Goal: Answer question/provide support: Share knowledge or assist other users

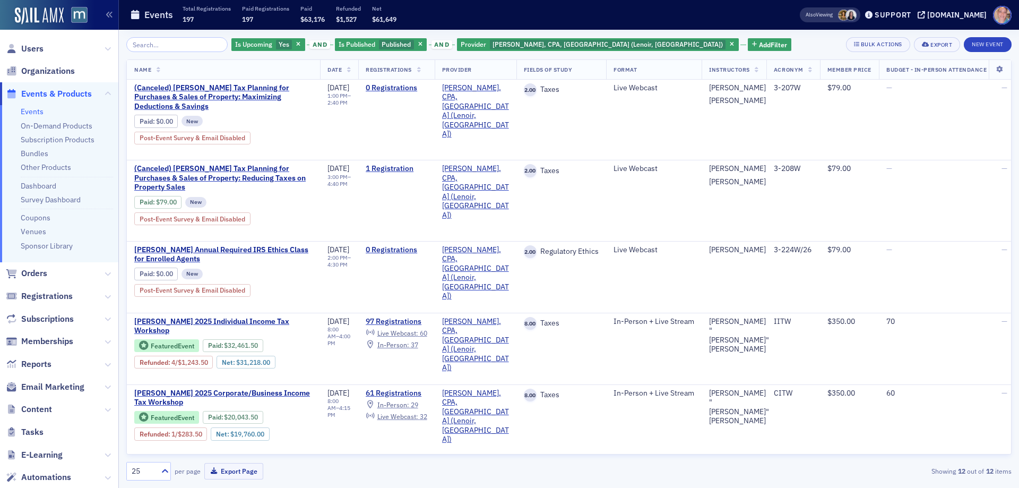
scroll to position [504, 0]
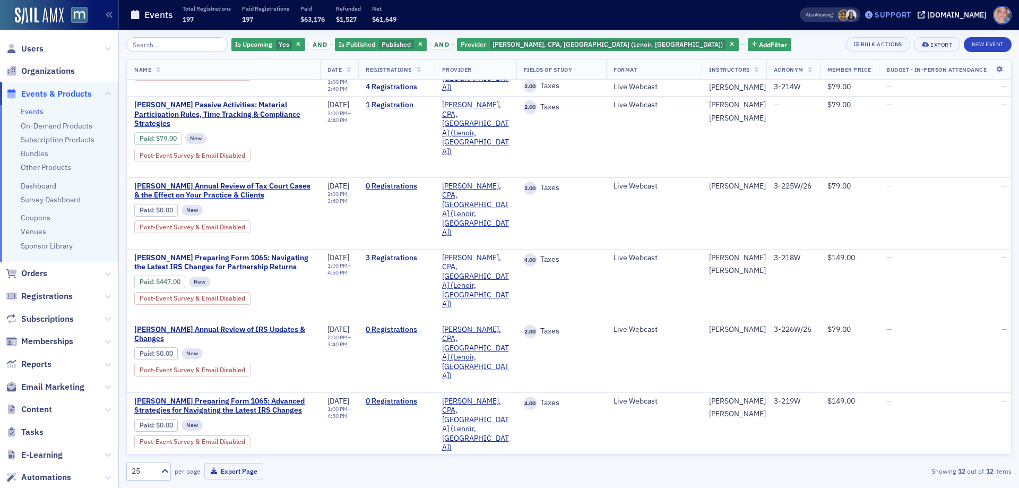
click at [912, 18] on div "Support" at bounding box center [893, 15] width 37 height 10
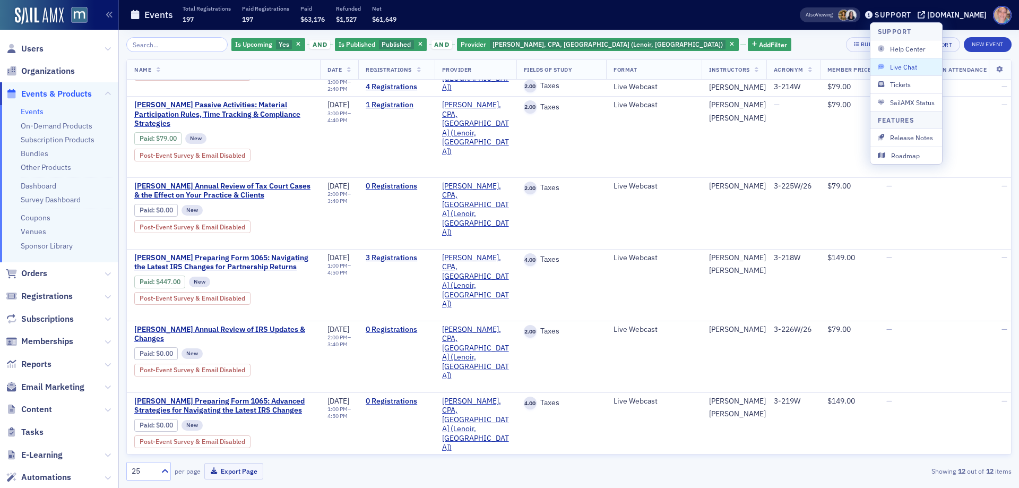
click at [905, 67] on span "Live Chat" at bounding box center [906, 67] width 57 height 10
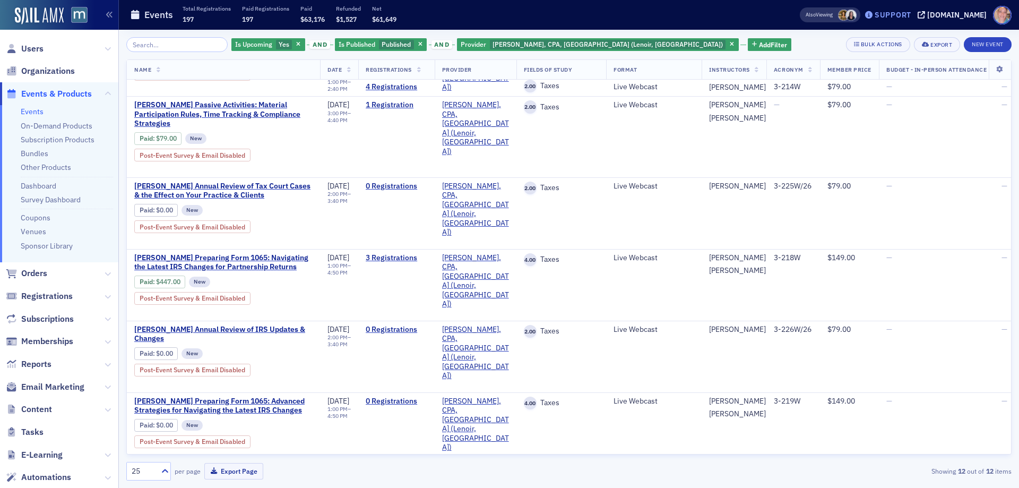
click at [906, 18] on div "Support" at bounding box center [893, 15] width 37 height 10
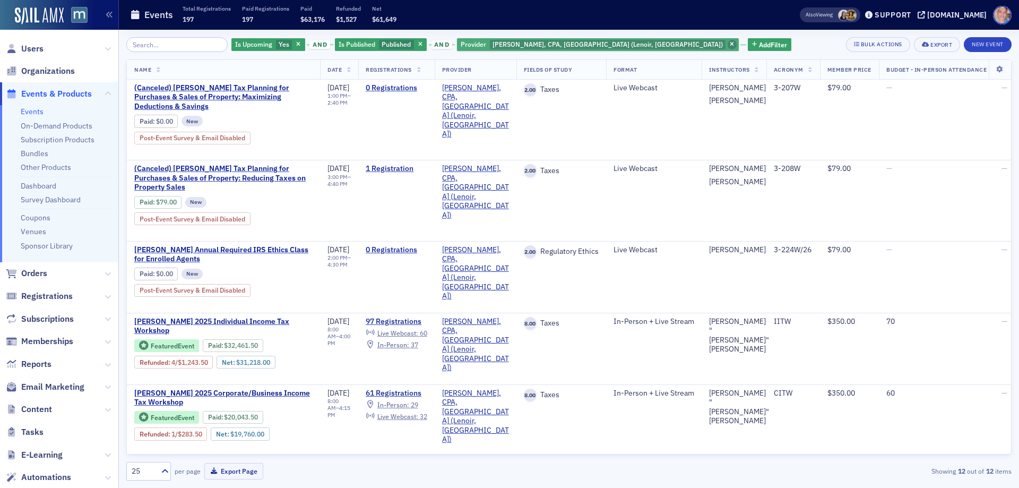
drag, startPoint x: 586, startPoint y: 36, endPoint x: 592, endPoint y: 42, distance: 8.6
click at [588, 37] on div "Is Upcoming Yes and Is Published Published and Provider Don Farmer, CPA, PA (Le…" at bounding box center [569, 259] width 886 height 458
click at [730, 42] on icon "button" at bounding box center [732, 45] width 4 height 6
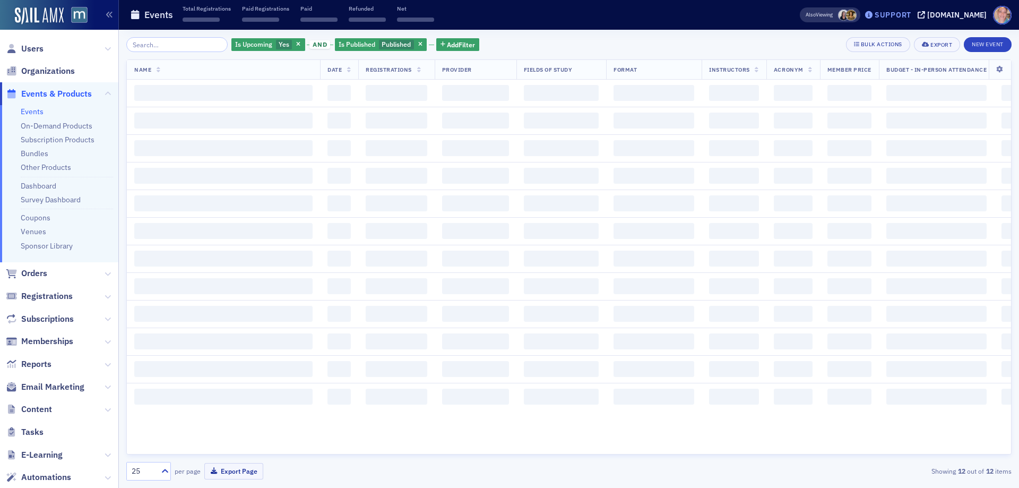
click at [901, 15] on div "Support" at bounding box center [893, 15] width 37 height 10
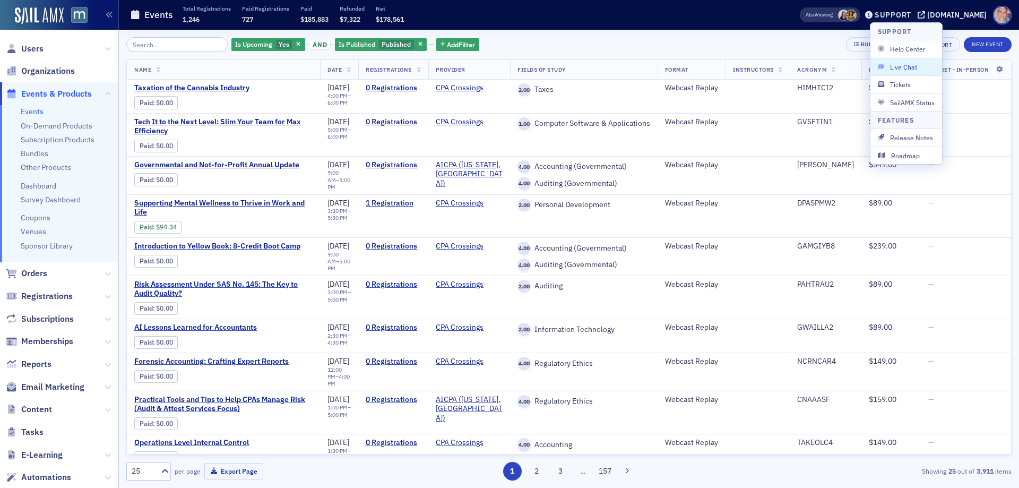
click at [910, 64] on span "Live Chat" at bounding box center [906, 67] width 57 height 10
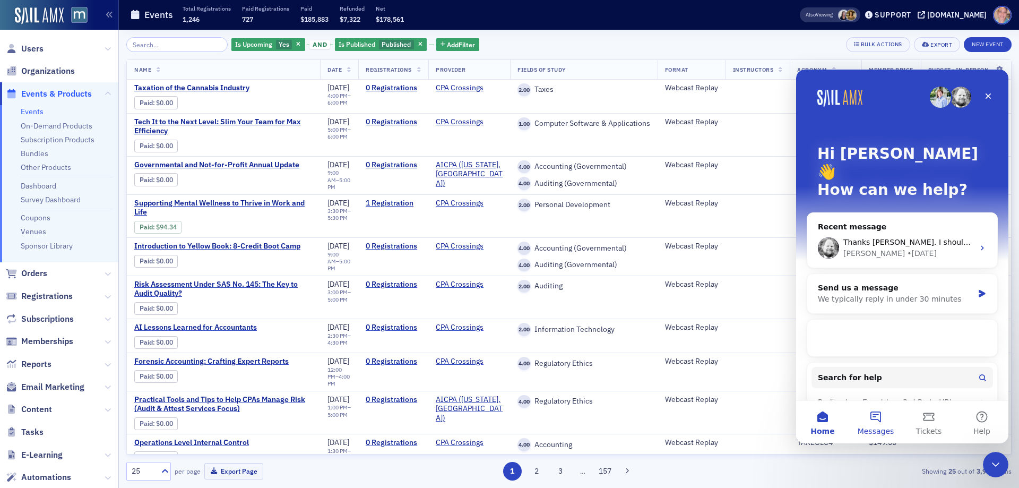
click at [868, 414] on button "Messages" at bounding box center [875, 422] width 53 height 42
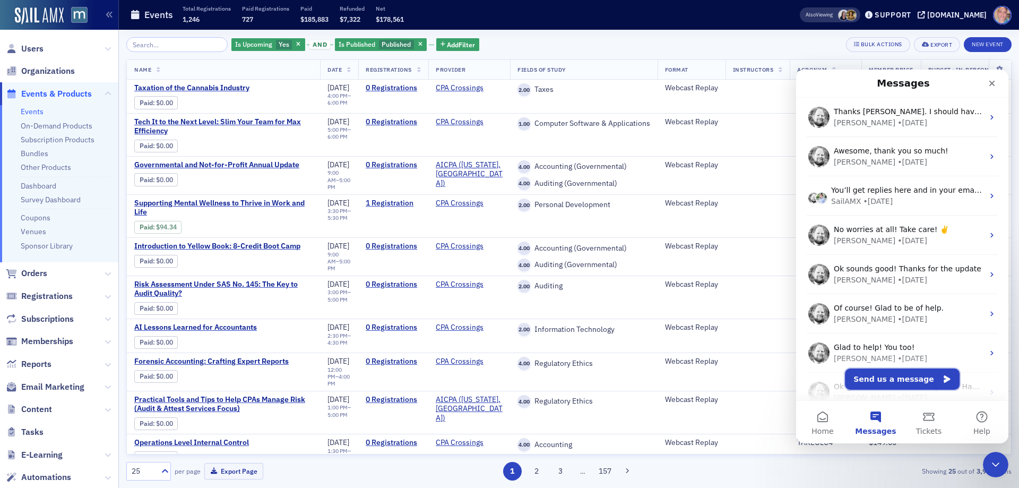
click at [887, 377] on button "Send us a message" at bounding box center [902, 378] width 115 height 21
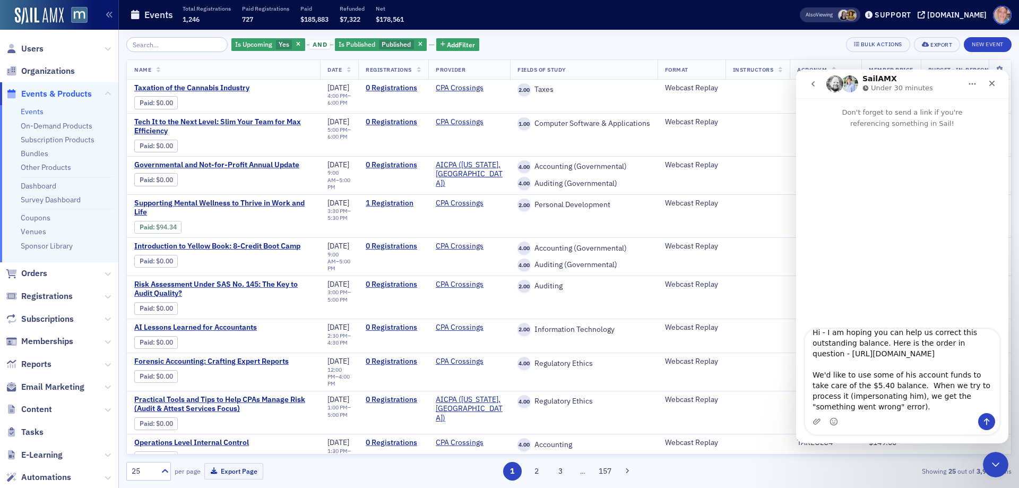
scroll to position [39, 0]
click at [882, 387] on textarea "Hi - I am hoping you can help us correct this outstanding balance. Here is the …" at bounding box center [902, 371] width 194 height 84
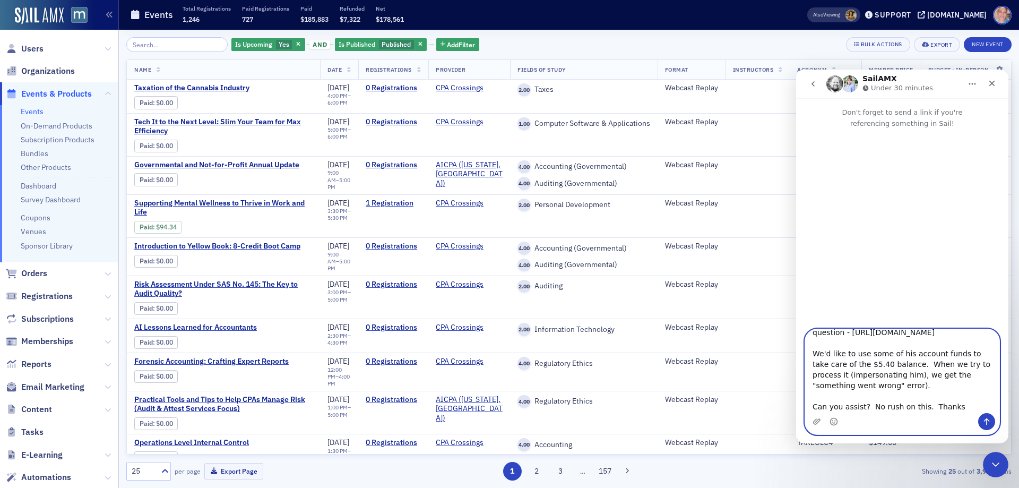
type textarea "Hi - I am hoping you can help us correct this outstanding balance. Here is the …"
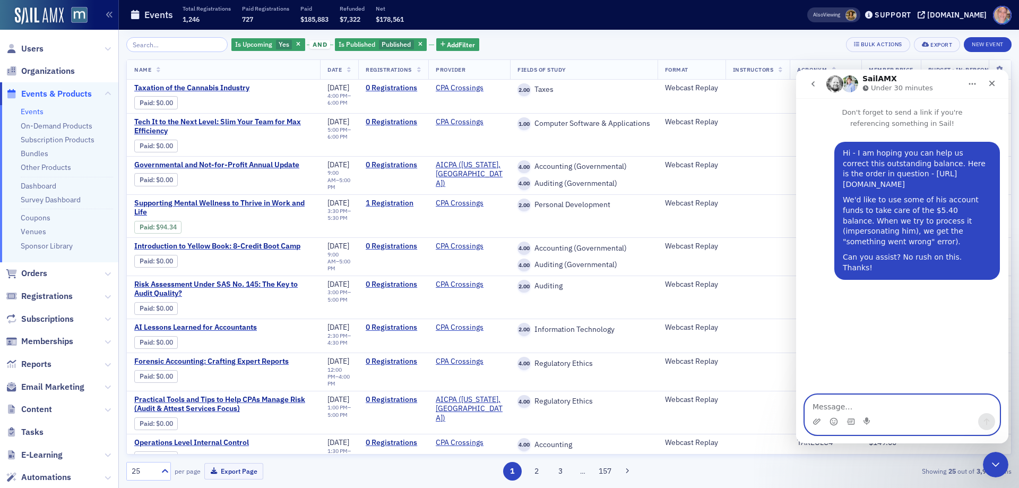
scroll to position [0, 0]
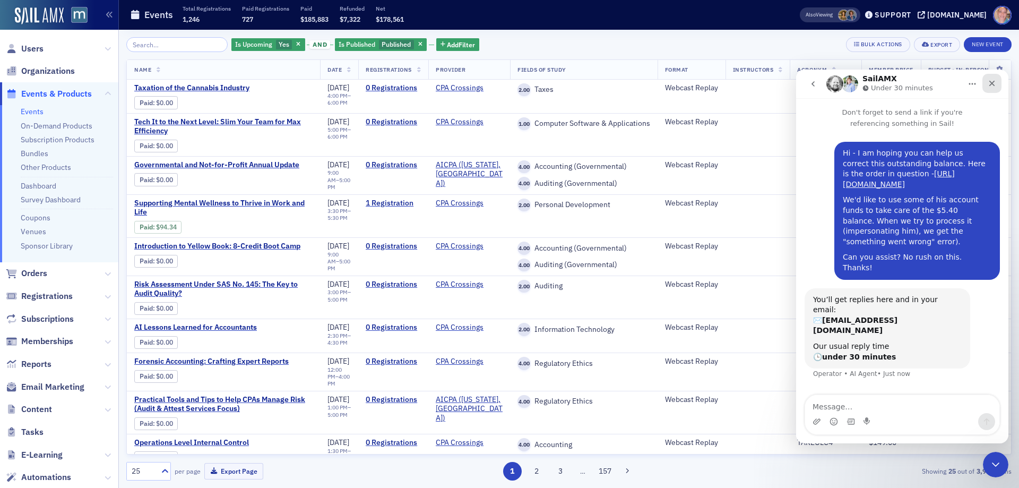
click at [993, 82] on icon "Close" at bounding box center [992, 83] width 8 height 8
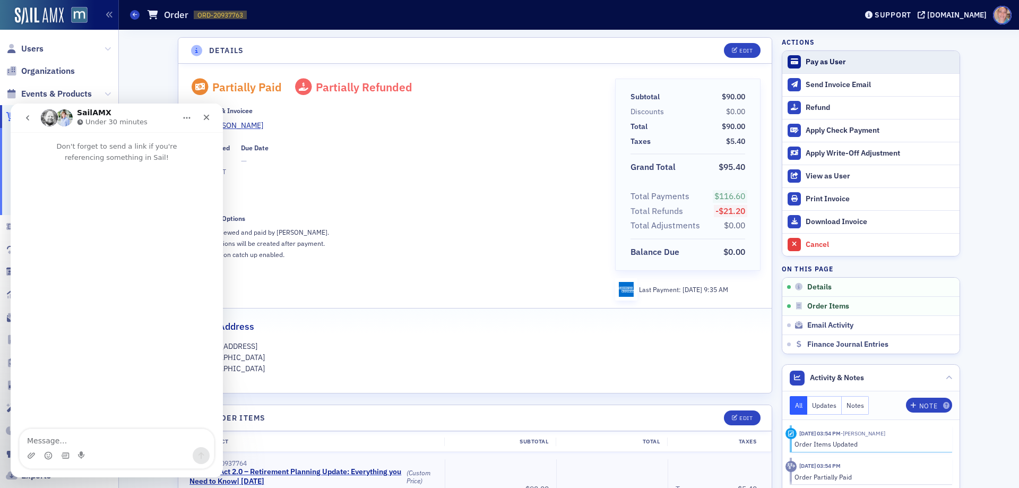
click at [817, 63] on div "Pay as User" at bounding box center [880, 62] width 149 height 10
